Goal: Task Accomplishment & Management: Manage account settings

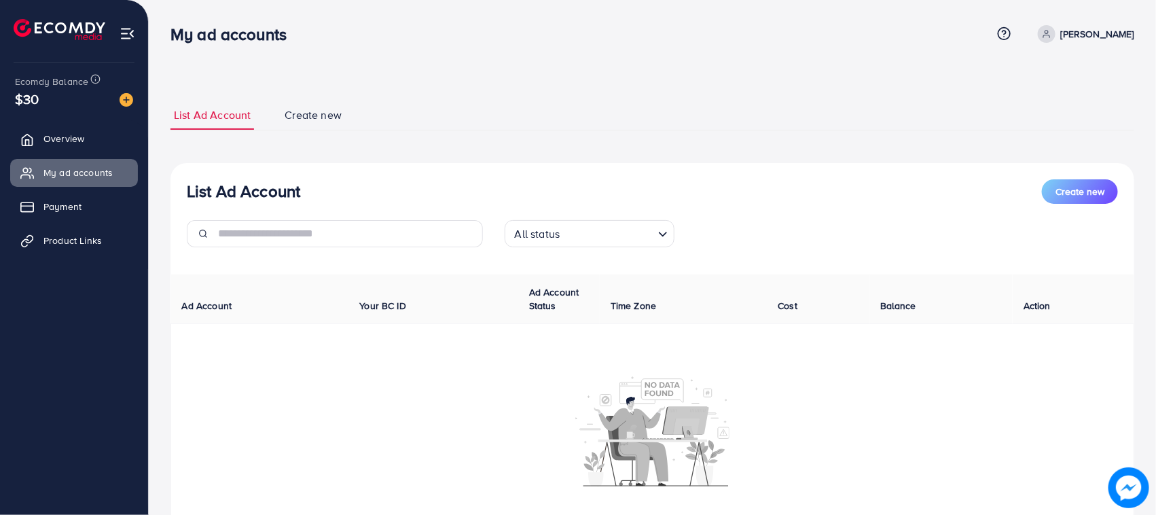
click at [213, 33] on div "My ad accounts Help Center Contact Support Term and policy About Us abbas Profi…" at bounding box center [578, 296] width 1156 height 592
click at [213, 33] on h3 "My ad accounts" at bounding box center [234, 34] width 127 height 20
click at [257, 92] on div "List Ad Account Create new List Ad Account Create new All status Loading... Ad …" at bounding box center [653, 327] width 964 height 486
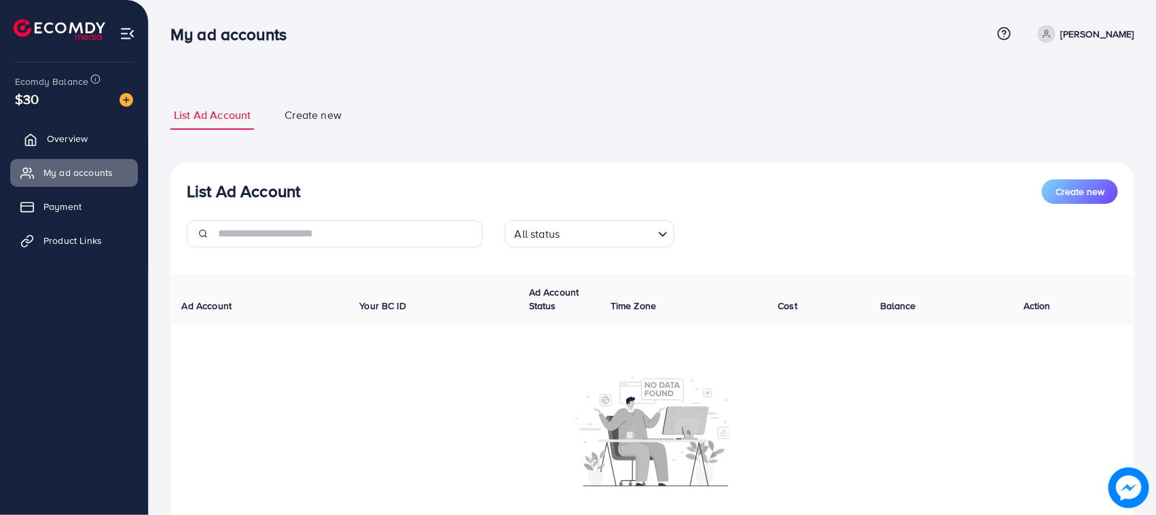
click at [52, 132] on span "Overview" at bounding box center [67, 139] width 41 height 14
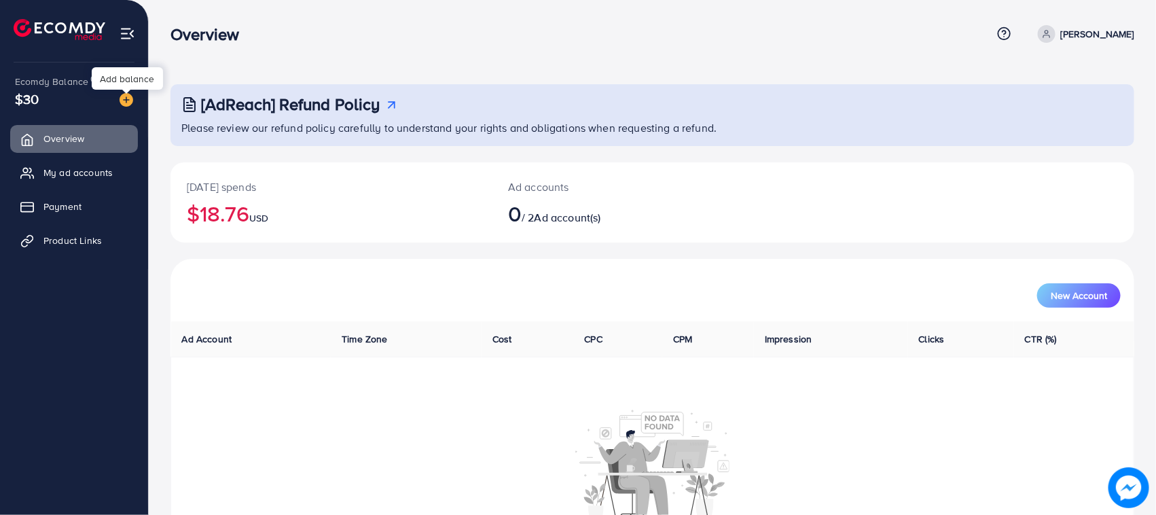
click at [131, 99] on img at bounding box center [127, 100] width 14 height 14
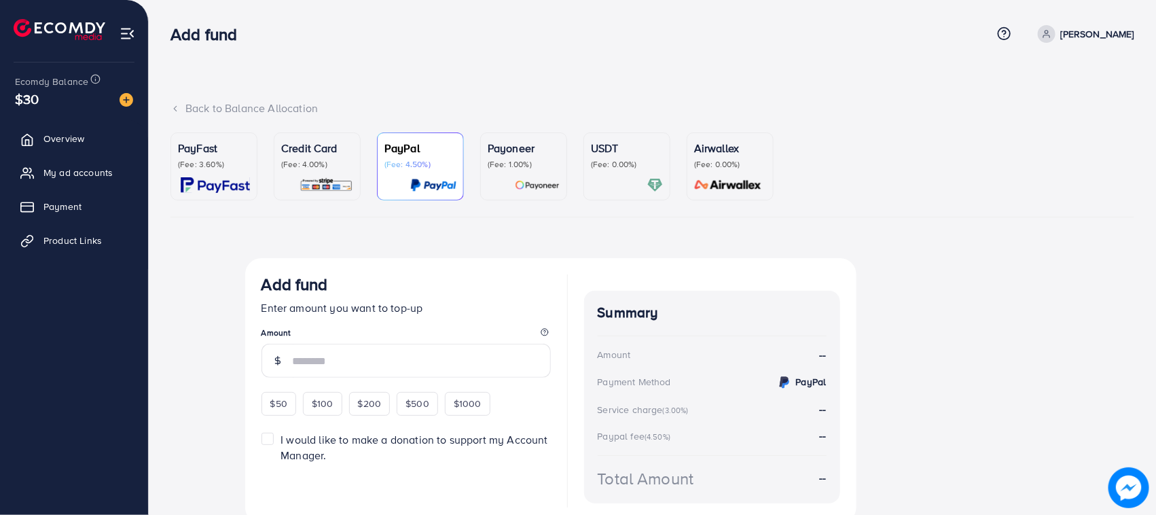
click at [309, 167] on p "(Fee: 4.00%)" at bounding box center [317, 164] width 72 height 11
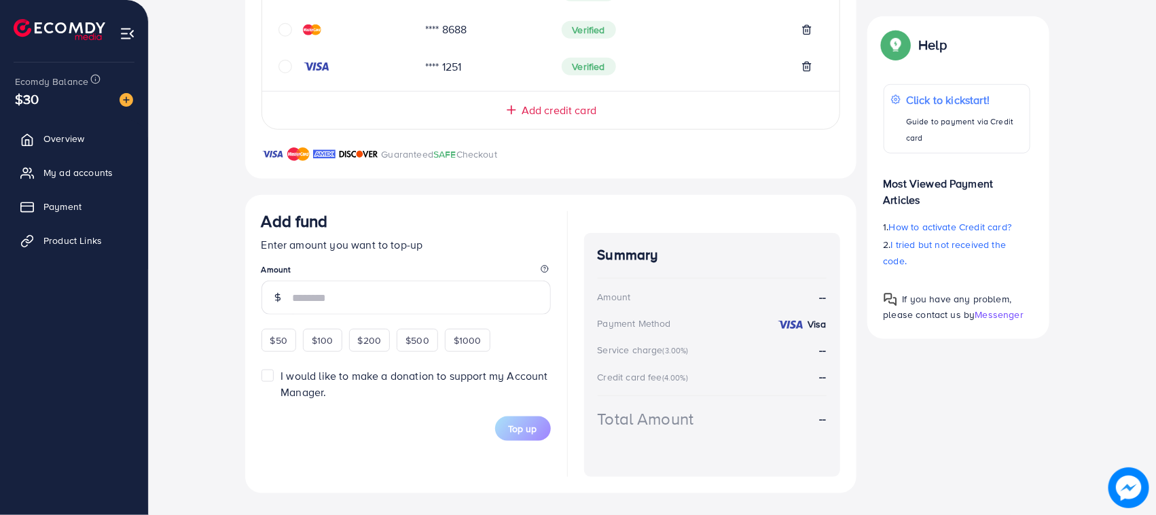
scroll to position [150, 0]
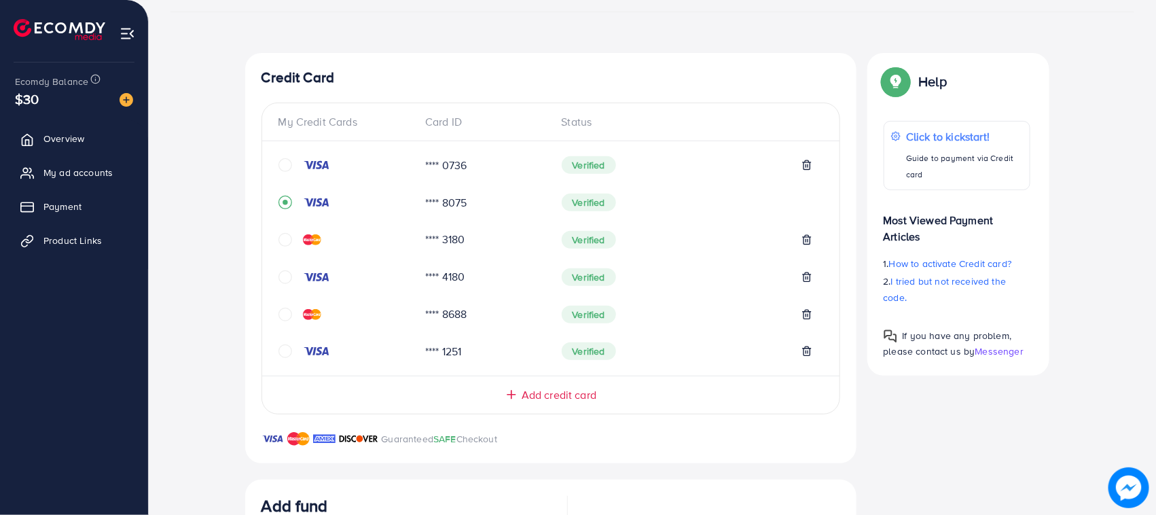
drag, startPoint x: 404, startPoint y: 243, endPoint x: 751, endPoint y: 521, distance: 444.2
click at [751, 310] on html "Add fund Help Center Contact Support Term and policy About Us abbas Profile Log…" at bounding box center [578, 52] width 1156 height 515
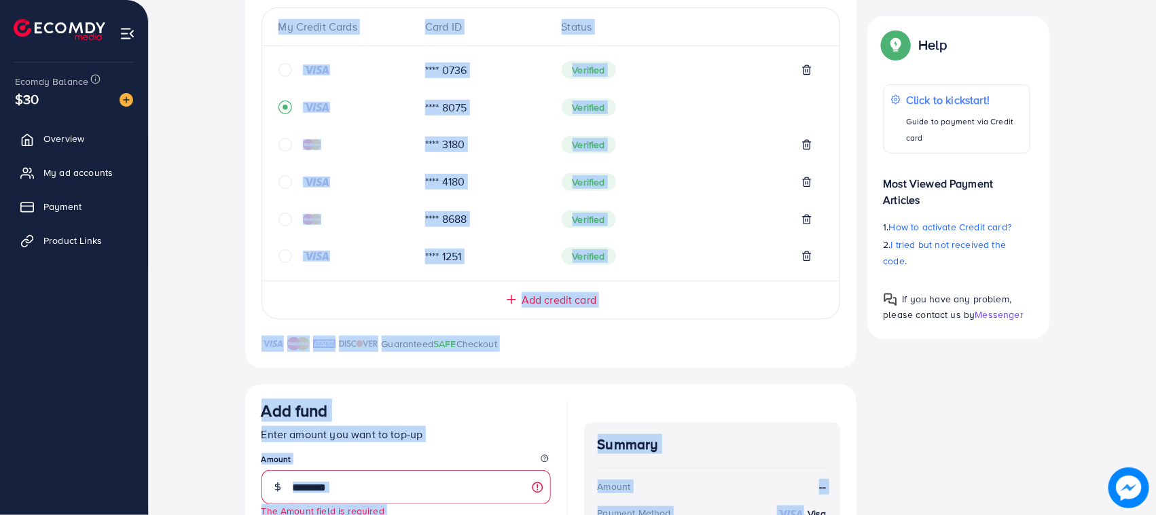
click at [181, 259] on div "Top-up Success! Thanks you for your purchase. Please check your balance again. …" at bounding box center [653, 320] width 964 height 725
